Goal: Task Accomplishment & Management: Manage account settings

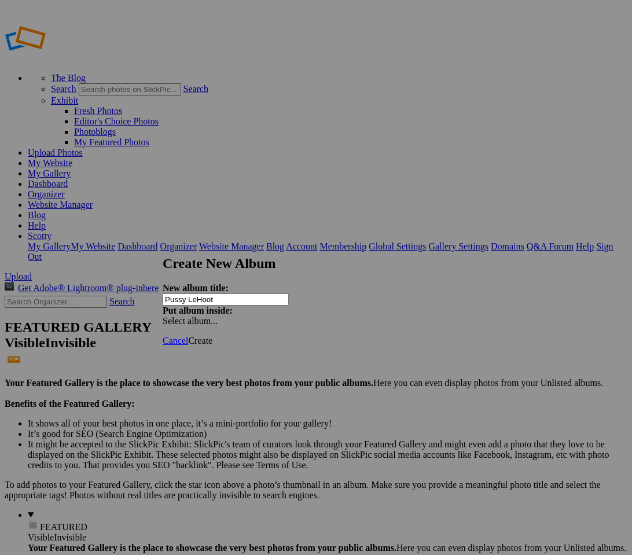
type input "Pussy LeHoot"
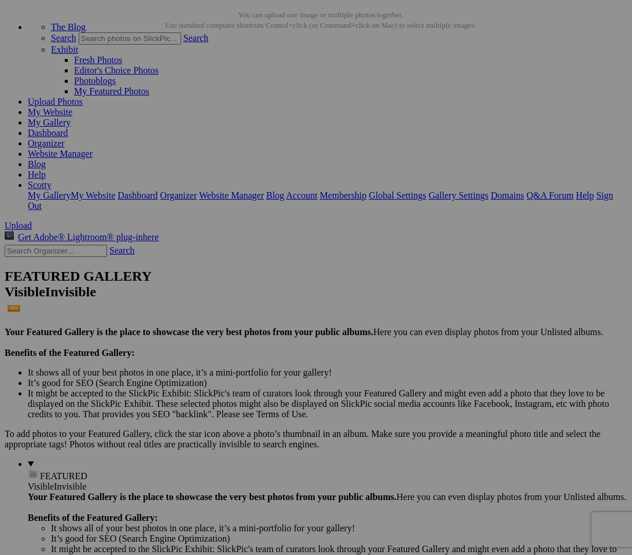
scroll to position [65, 0]
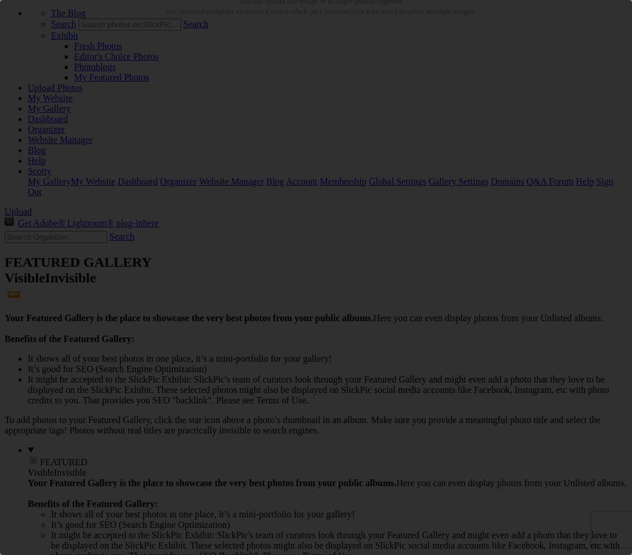
scroll to position [0, 0]
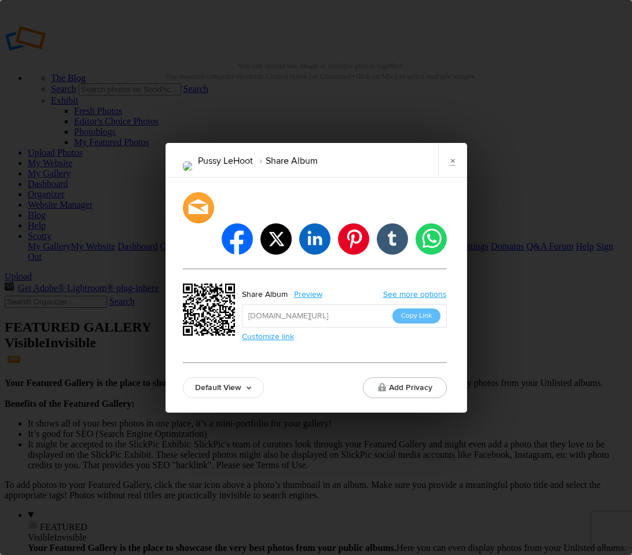
click at [216, 378] on link "Default View" at bounding box center [223, 388] width 81 height 21
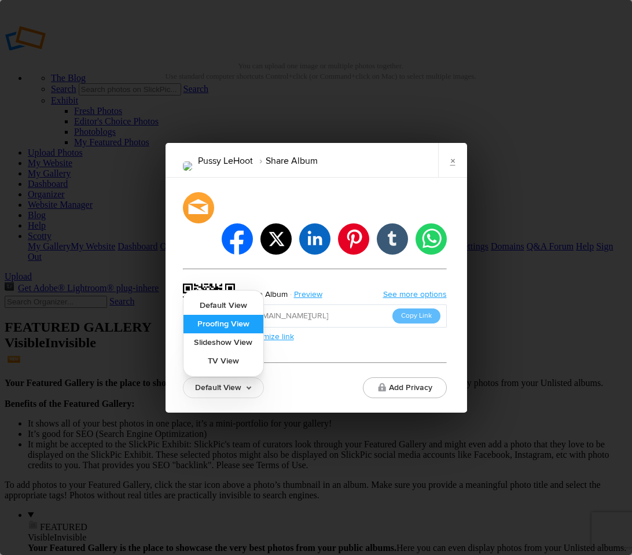
click at [231, 315] on link "Proofing View" at bounding box center [224, 324] width 80 height 19
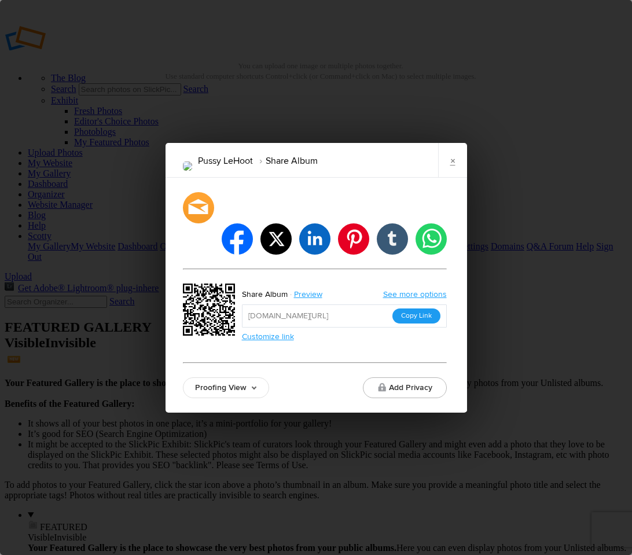
click at [422, 309] on button "Copy Link" at bounding box center [417, 316] width 48 height 15
click at [403, 378] on button "Add Privacy" at bounding box center [405, 388] width 84 height 21
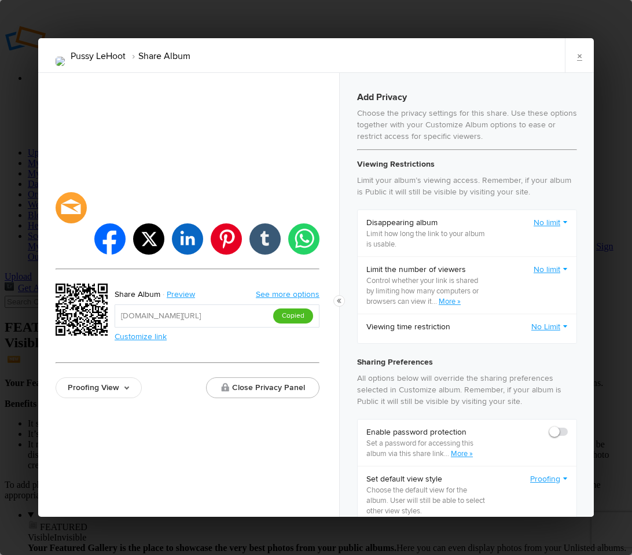
click at [277, 378] on button "Close Privacy Panel" at bounding box center [262, 388] width 113 height 21
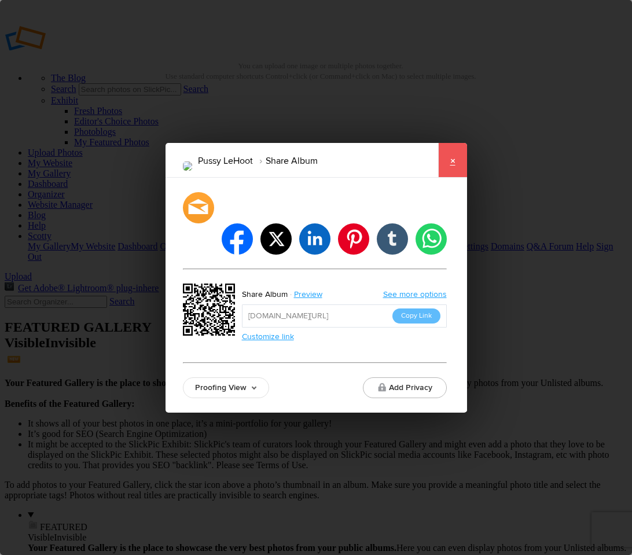
click at [450, 178] on link "×" at bounding box center [452, 160] width 29 height 35
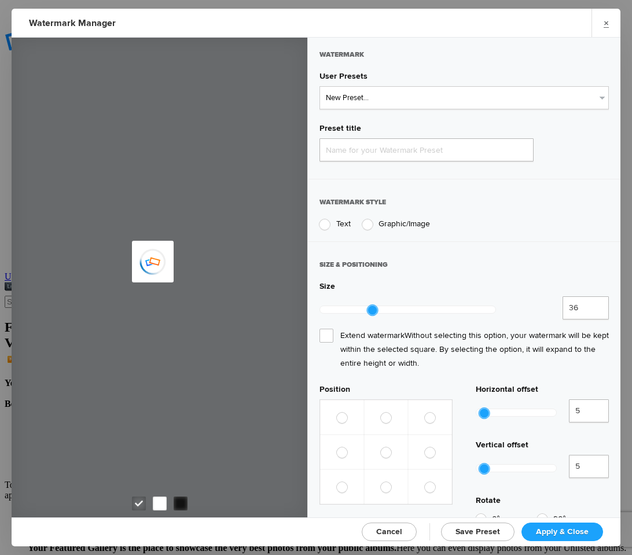
type input "Watermark-9/8/2025"
radio input "true"
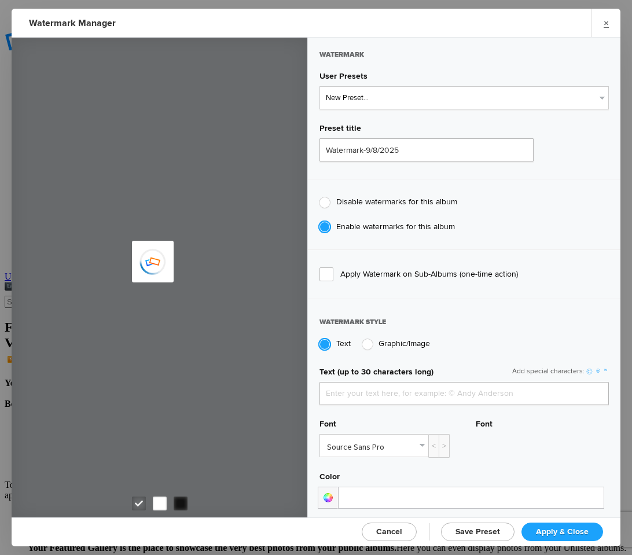
type input "Scotty Kirby"
select select "1: Object"
type input "PROOF TEXT"
type input "PROOF PROOF PROOF PROOF PROOF"
type input "0.5"
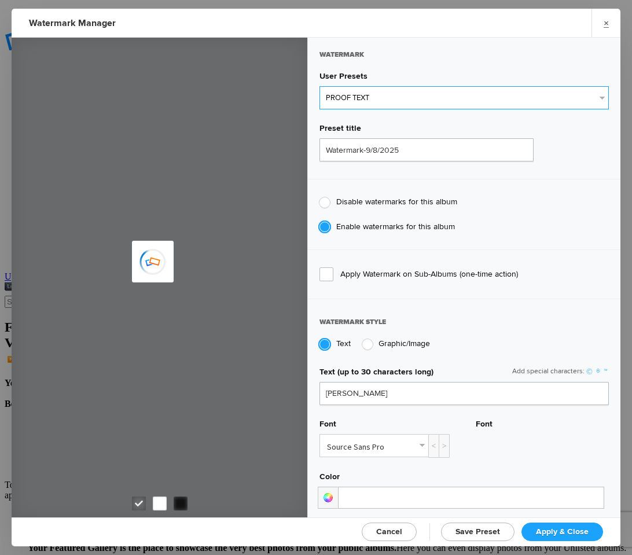
type input "128"
radio input "true"
type input "0"
radio input "false"
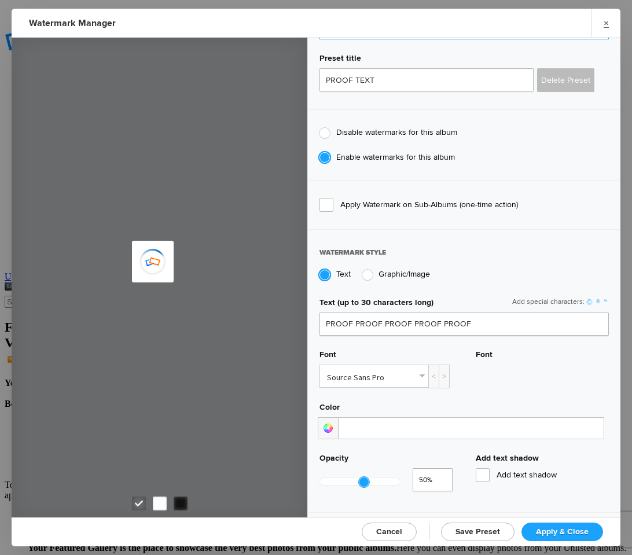
scroll to position [93, 0]
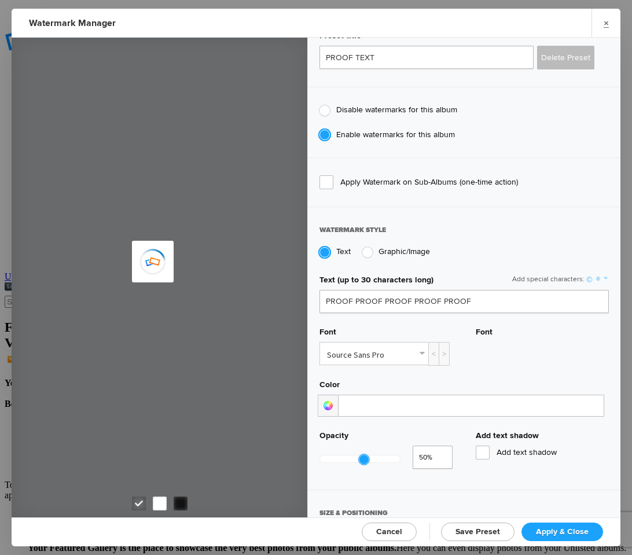
type input "0.19"
click at [335, 456] on div at bounding box center [360, 459] width 80 height 7
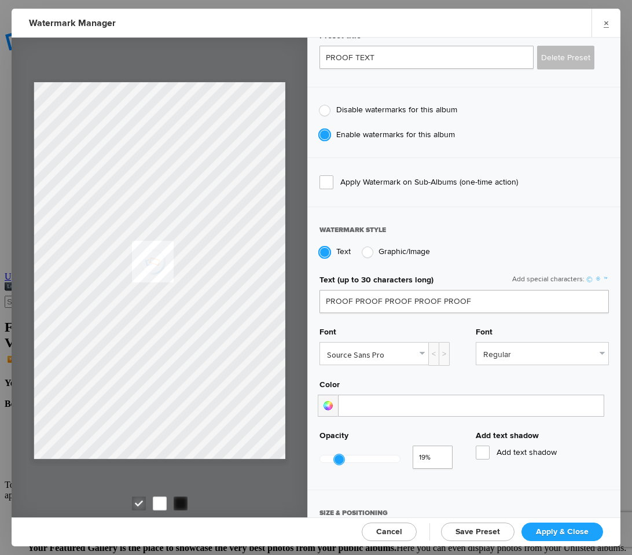
click at [559, 528] on span "Apply & Close" at bounding box center [562, 532] width 53 height 10
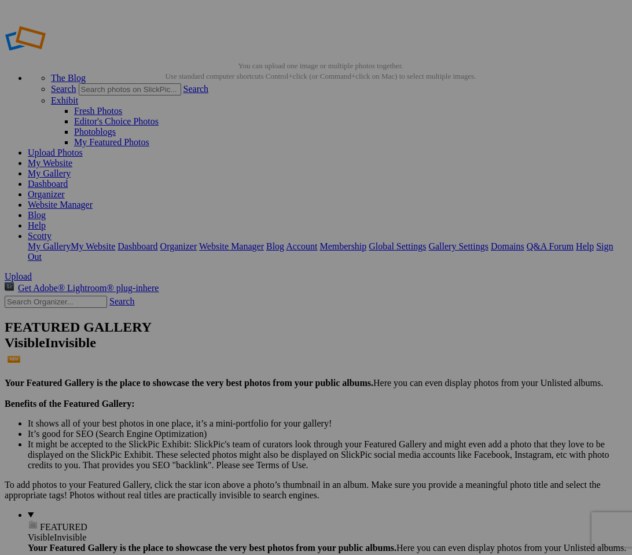
click at [74, 296] on input "text" at bounding box center [56, 302] width 102 height 12
type input "BBDT2"
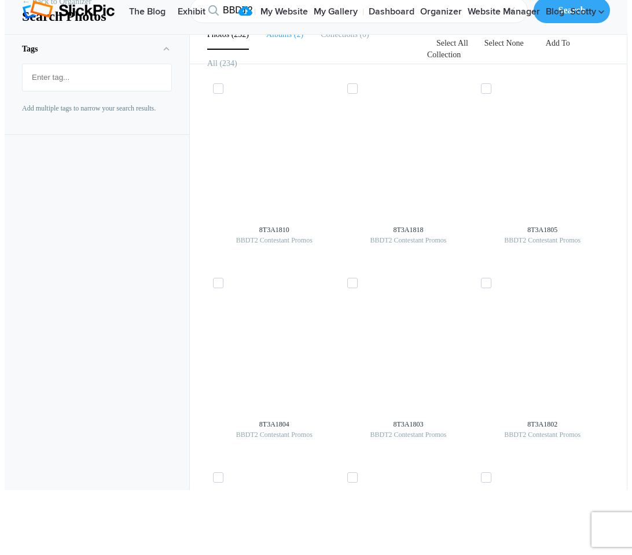
click at [283, 49] on li "Albums 2" at bounding box center [284, 34] width 37 height 29
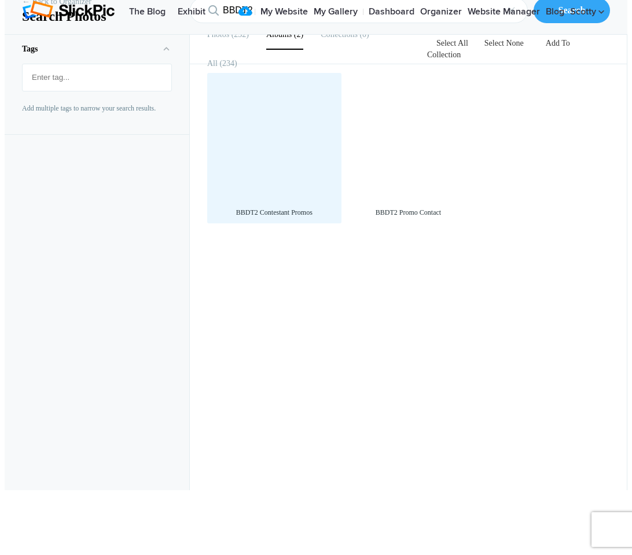
click at [241, 190] on div at bounding box center [274, 140] width 123 height 123
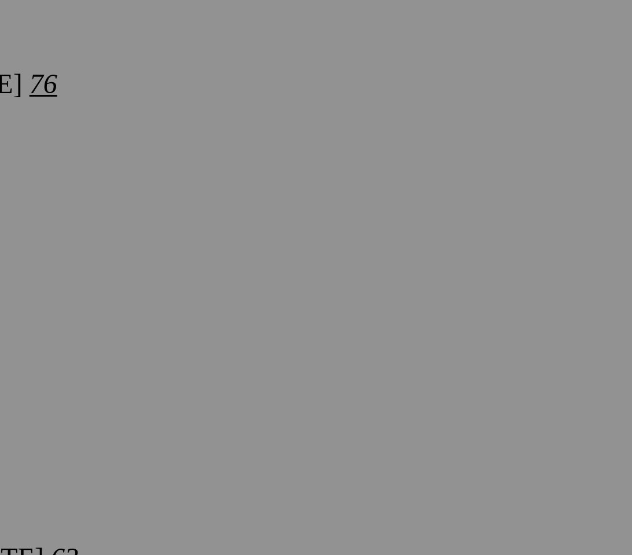
scroll to position [1665, 0]
